Goal: Information Seeking & Learning: Learn about a topic

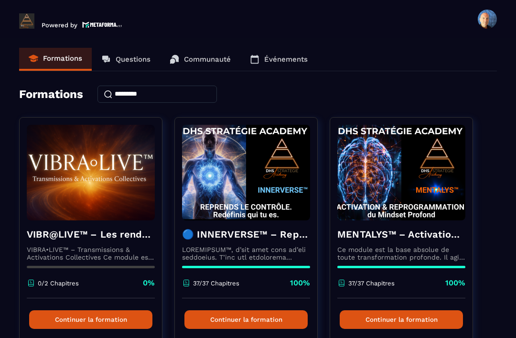
click at [386, 248] on p "Ce module est la base absolue de toute transformation profonde. Il agit comme u…" at bounding box center [401, 253] width 128 height 15
click at [267, 238] on h4 "🔵 INNERVERSE™ – Reprogrammation Quantique & Activation du Soi Réel" at bounding box center [246, 233] width 128 height 13
click at [353, 251] on p "Ce module est la base absolue de toute transformation profonde. Il agit comme u…" at bounding box center [401, 253] width 128 height 15
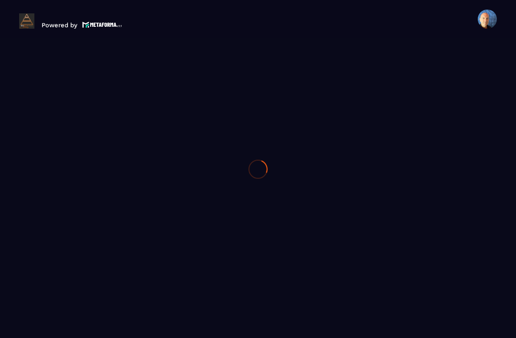
scroll to position [31, 0]
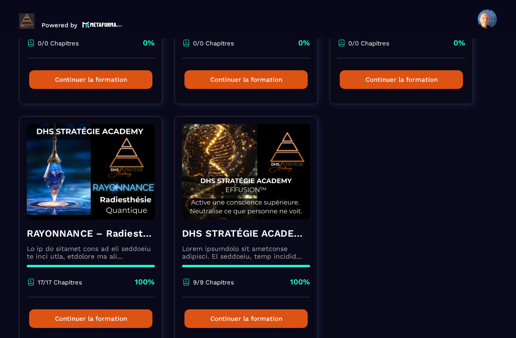
scroll to position [480, 0]
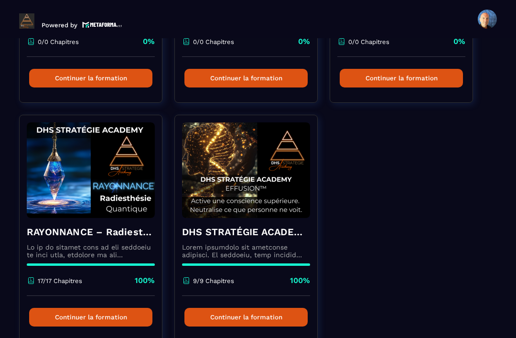
click at [255, 225] on div "DHS STRATÉGIE ACADEMY™ – EFFUSION 9/9 Chapitres 100%" at bounding box center [246, 257] width 142 height 78
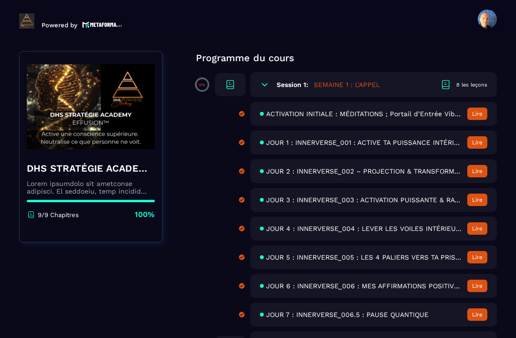
scroll to position [75, 0]
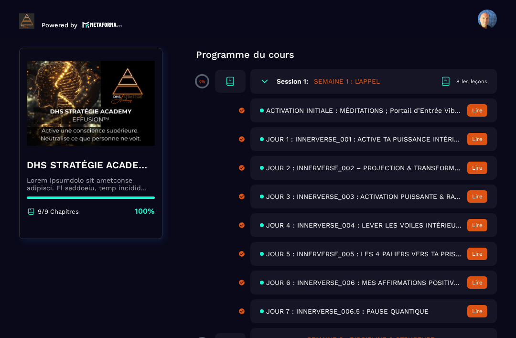
click at [375, 110] on span "ACTIVATION INITIALE : MÉDITATIONS ; Portail d’Entrée Vibratoire" at bounding box center [364, 111] width 196 height 8
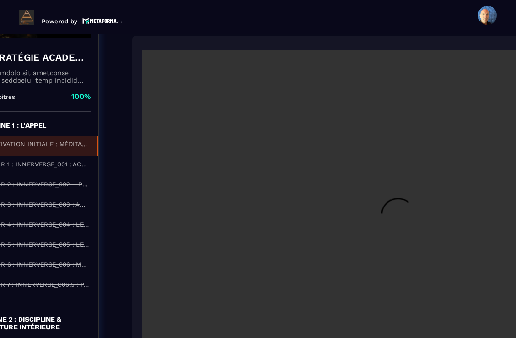
scroll to position [1588, 71]
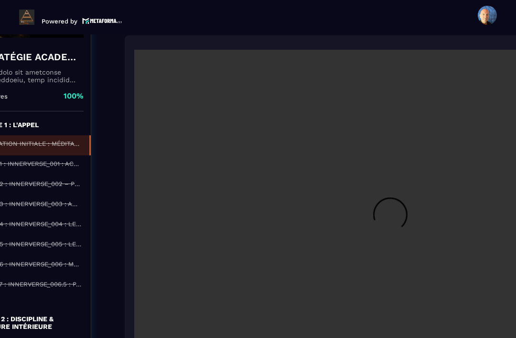
click at [385, 187] on video at bounding box center [390, 220] width 512 height 341
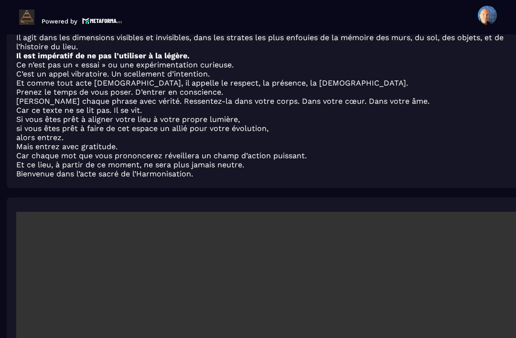
scroll to position [1425, 189]
